Goal: Information Seeking & Learning: Find specific fact

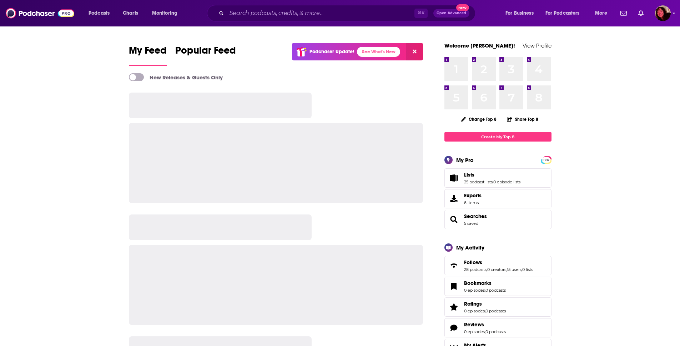
click at [261, 19] on div "⌘ K Open Advanced New" at bounding box center [341, 13] width 268 height 16
click at [259, 16] on input "Search podcasts, credits, & more..." at bounding box center [321, 12] width 188 height 11
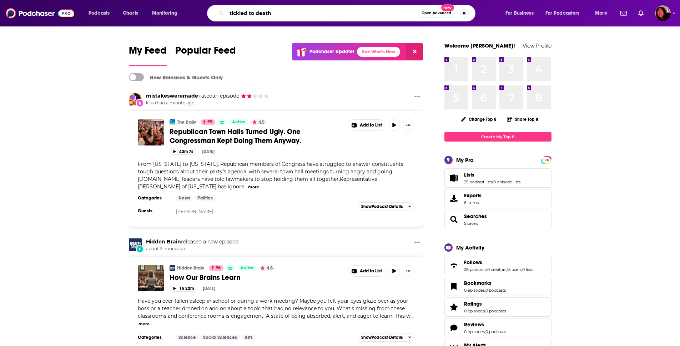
type input "tickled to death"
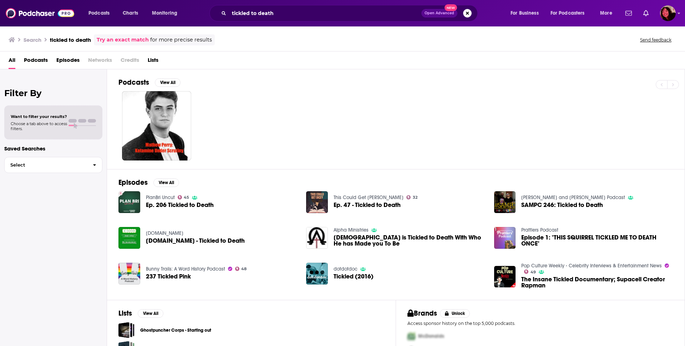
click at [50, 62] on div "All Podcasts Episodes Networks Credits Lists" at bounding box center [344, 61] width 671 height 15
click at [33, 60] on span "Podcasts" at bounding box center [36, 61] width 24 height 15
